Goal: Transaction & Acquisition: Book appointment/travel/reservation

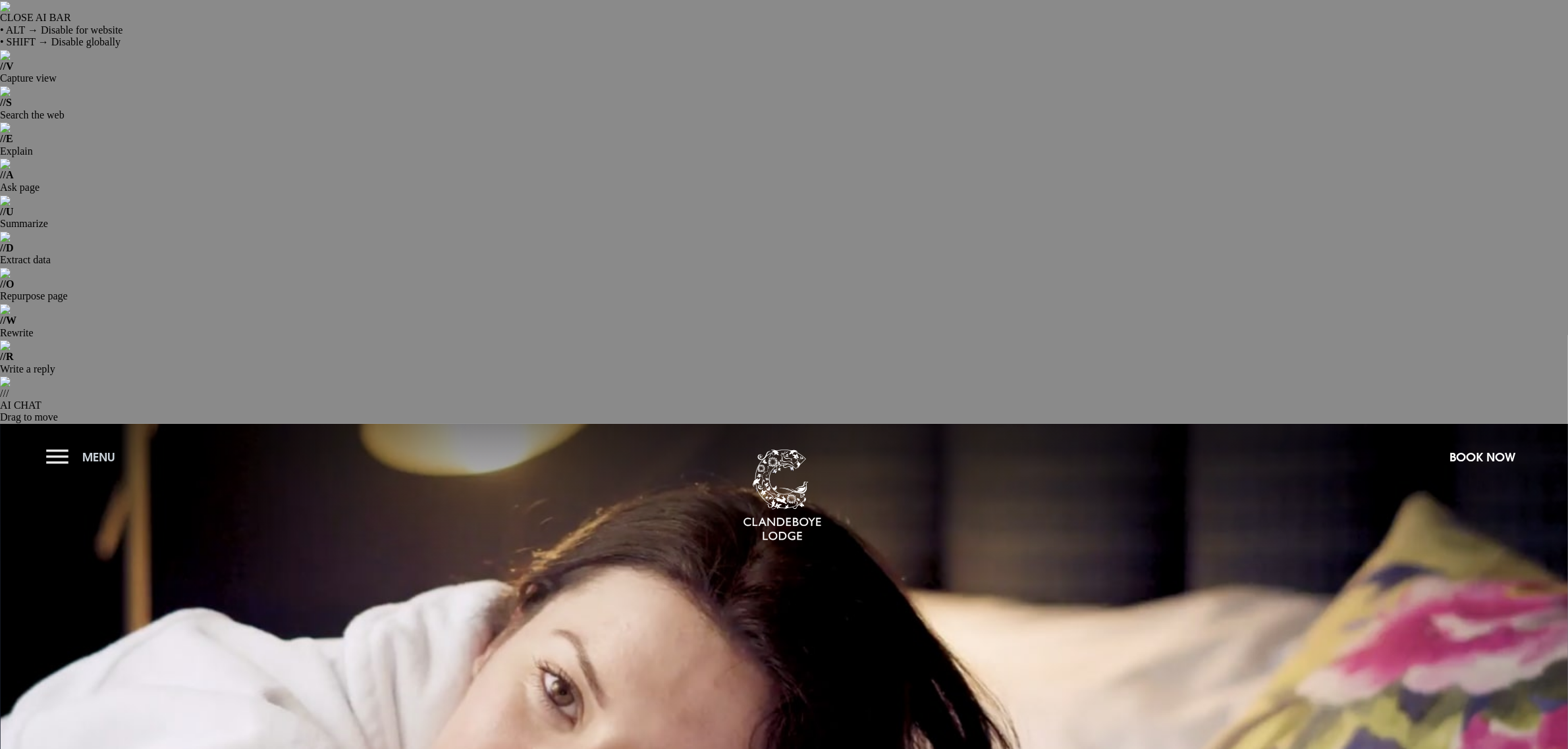
click at [54, 443] on button "Menu" at bounding box center [84, 457] width 76 height 28
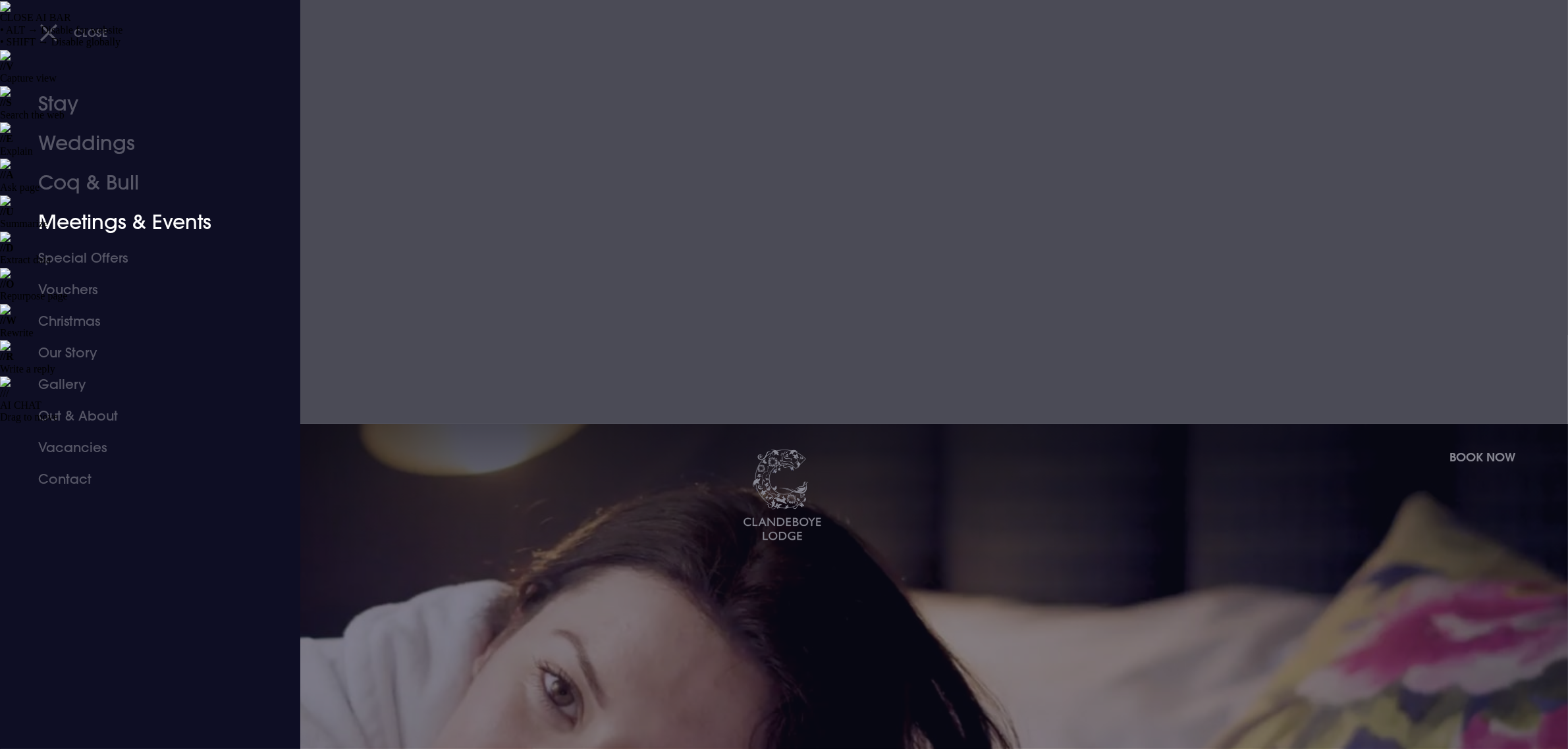
click at [72, 220] on link "Meetings & Events" at bounding box center [142, 222] width 208 height 39
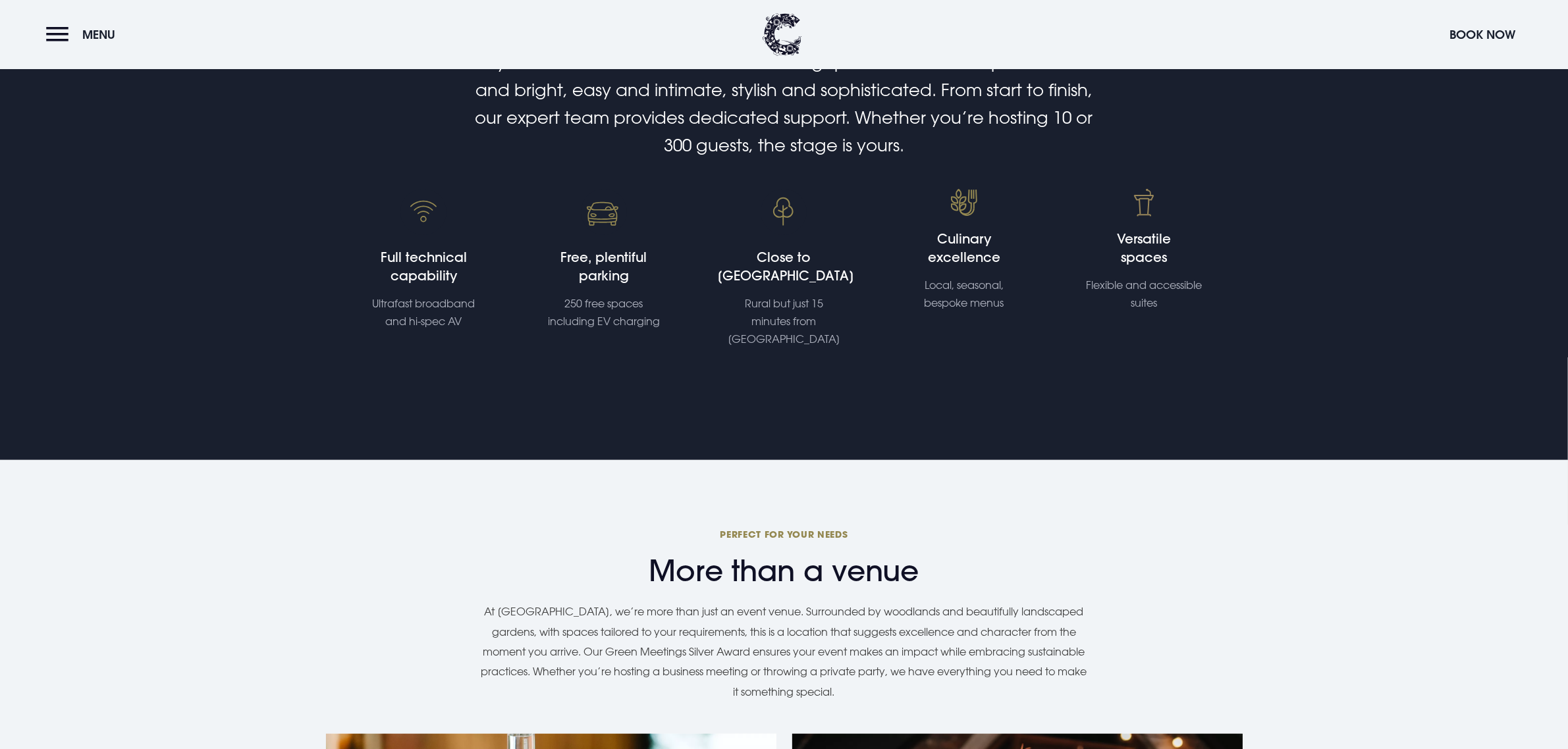
scroll to position [1070, 0]
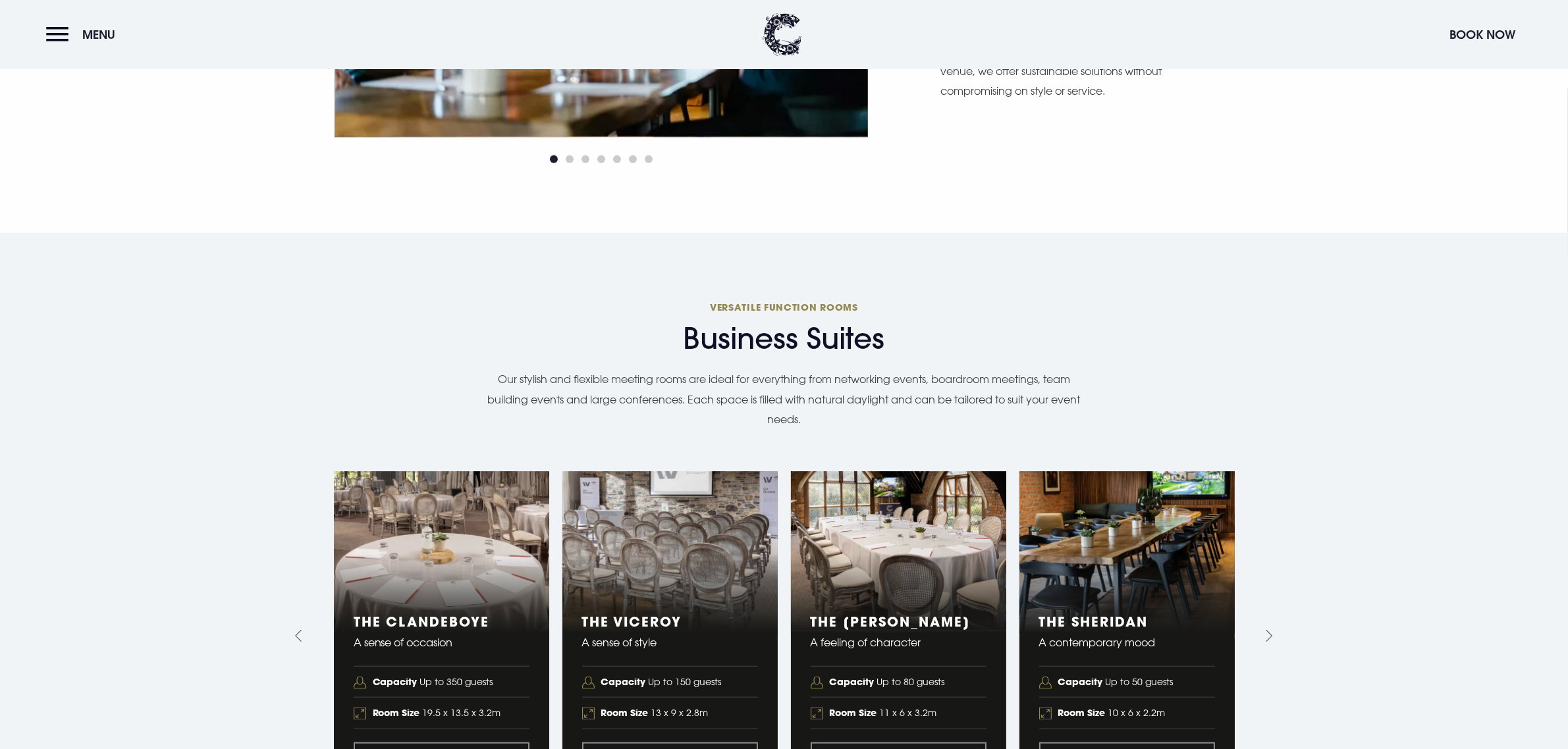
scroll to position [1811, 0]
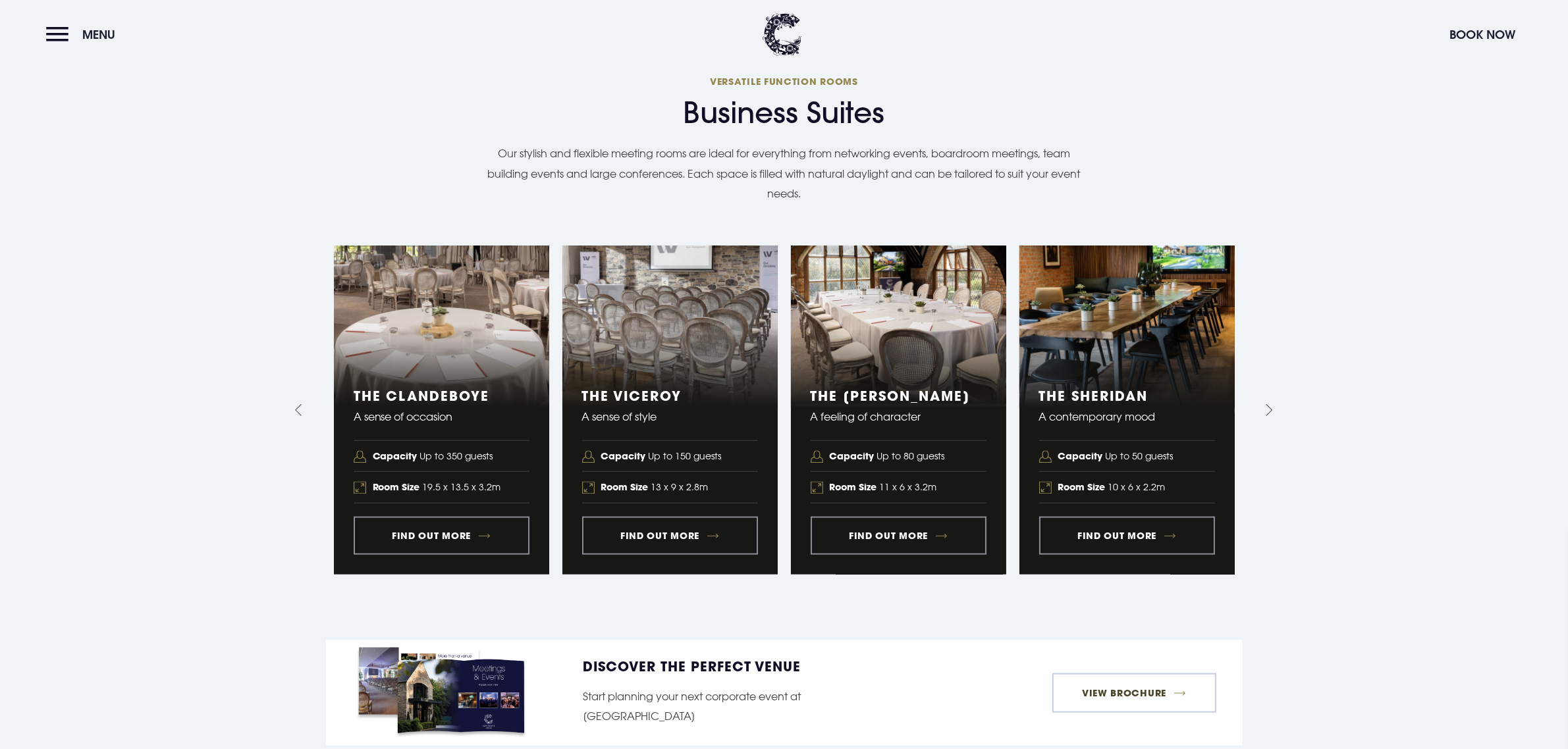
click at [1140, 674] on link "View Brochure" at bounding box center [1135, 694] width 164 height 39
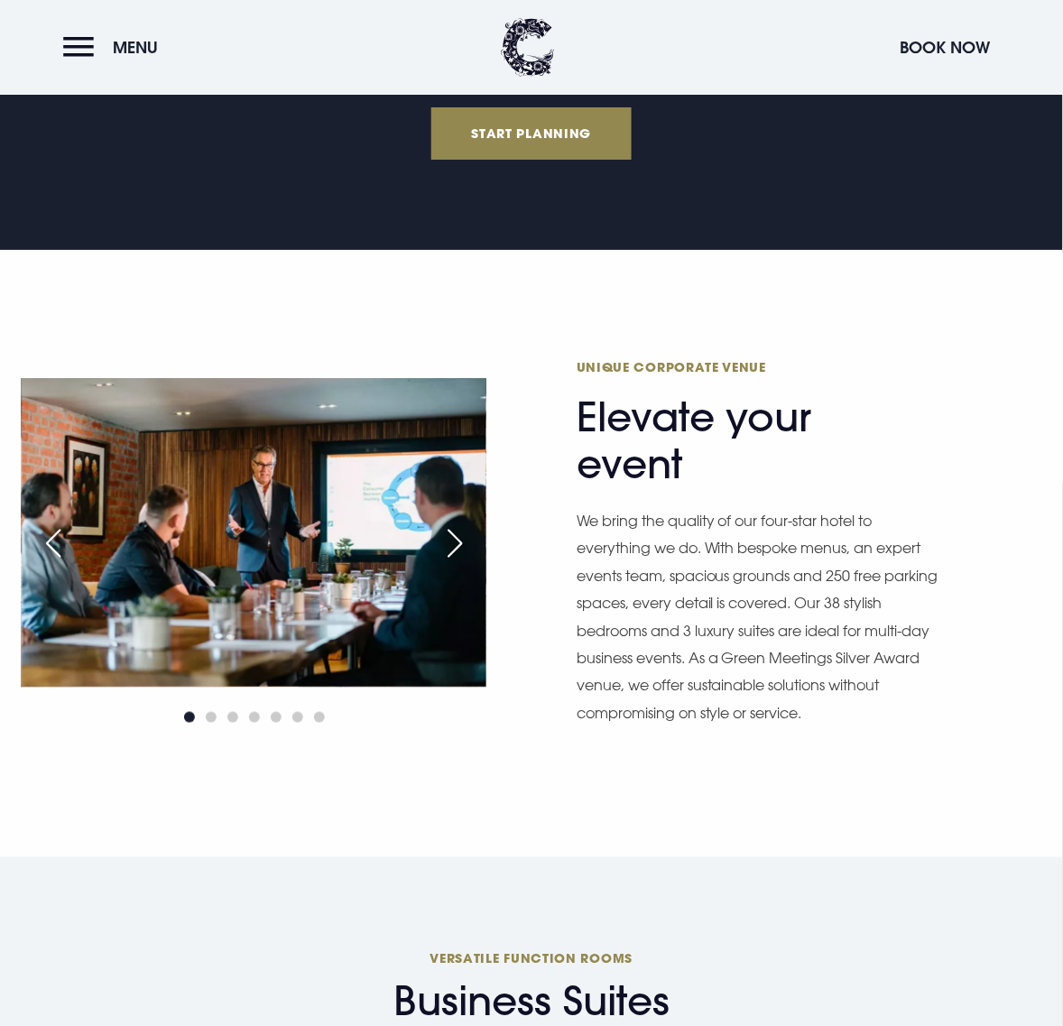
scroll to position [1806, 0]
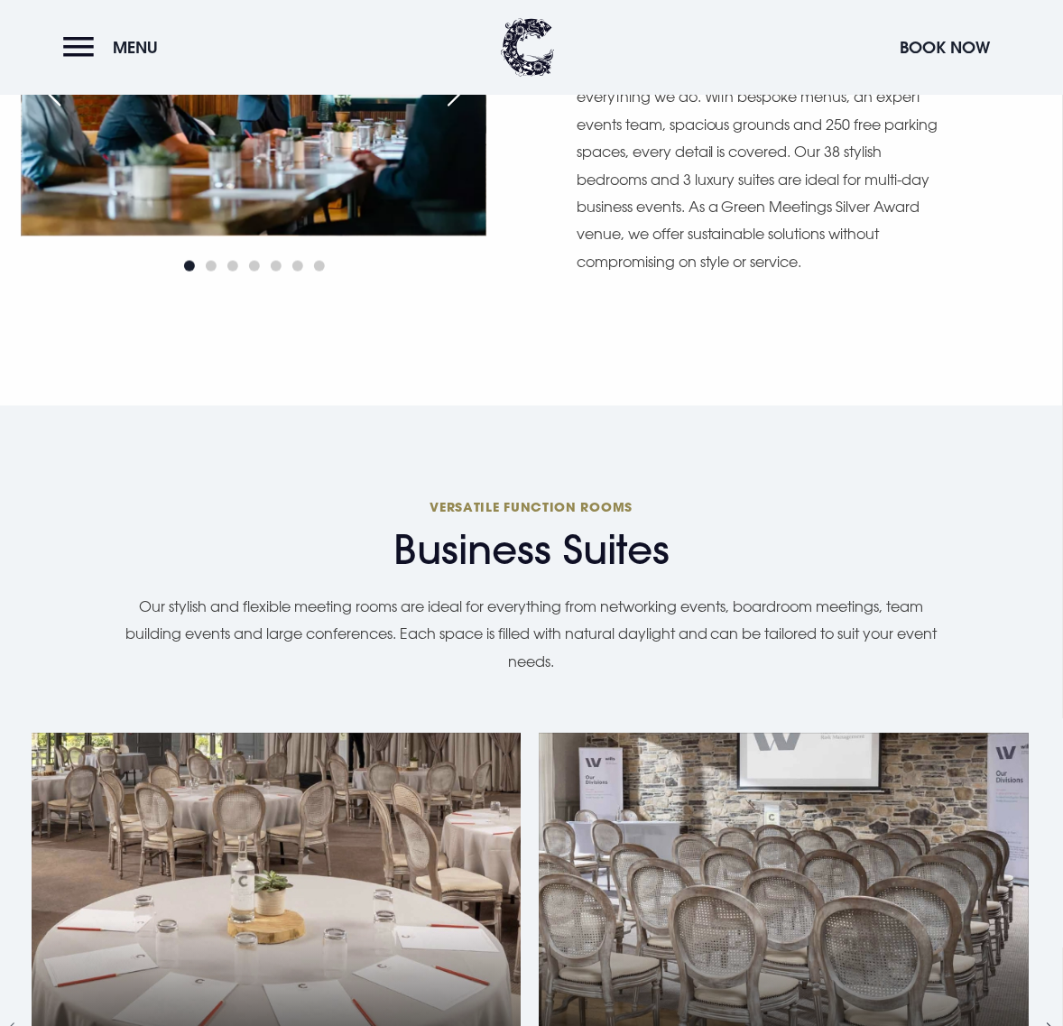
click at [1054, 1024] on icon "Next slide" at bounding box center [1052, 1032] width 9 height 16
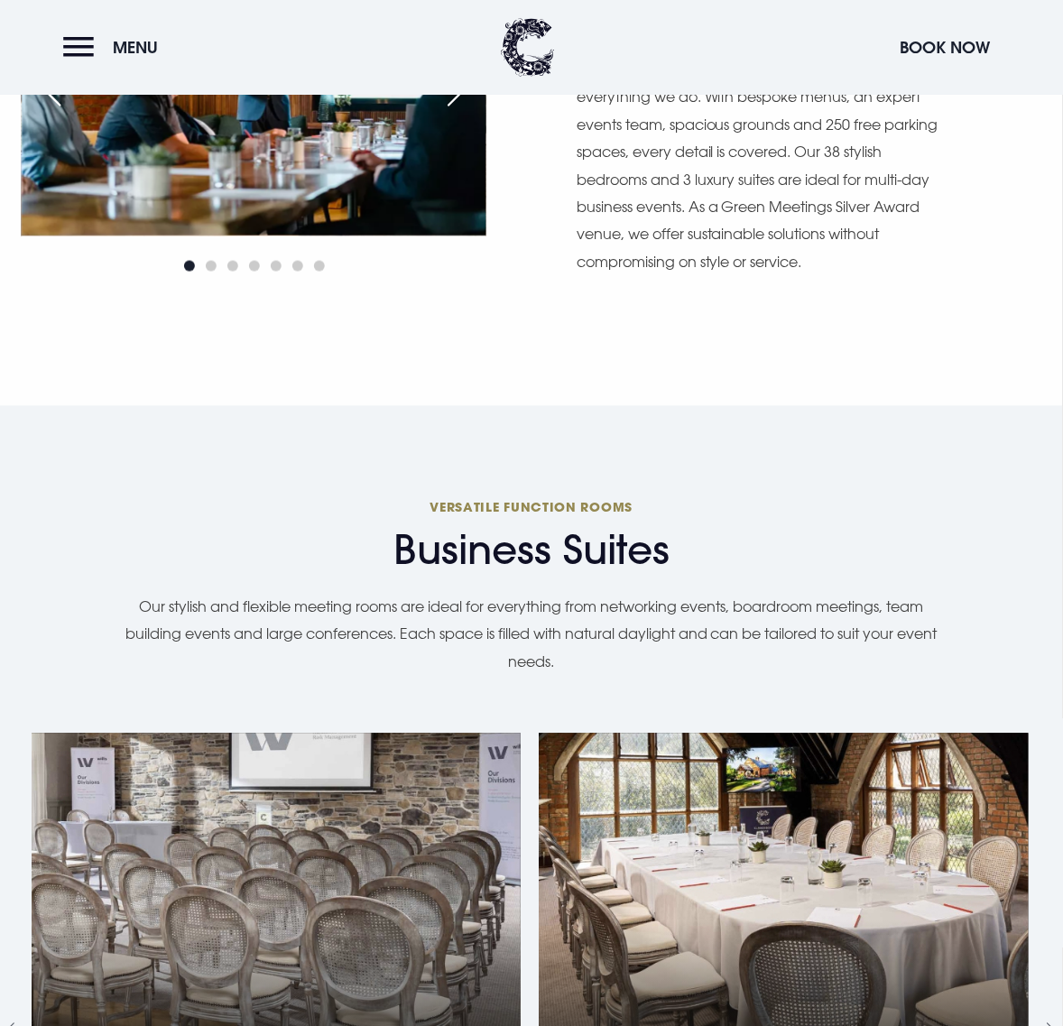
click at [696, 734] on link "3 of 5" at bounding box center [784, 1033] width 490 height 598
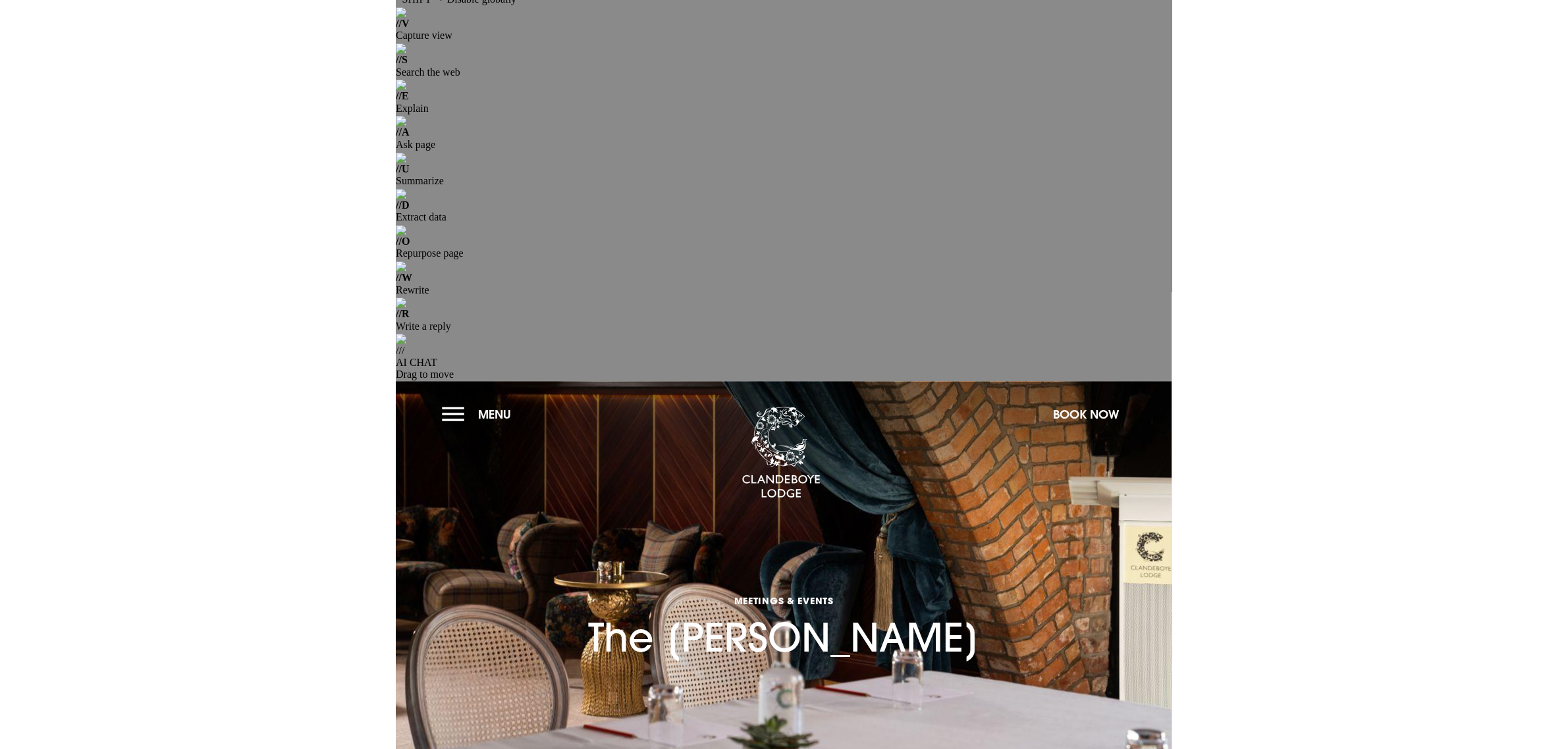
scroll to position [82, 0]
